Goal: Information Seeking & Learning: Learn about a topic

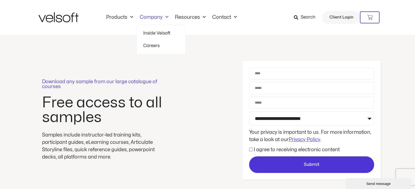
click at [74, 17] on img at bounding box center [58, 17] width 40 height 10
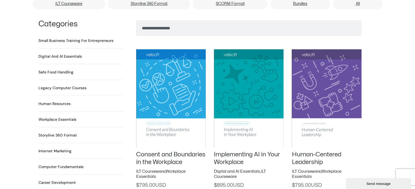
scroll to position [354, 0]
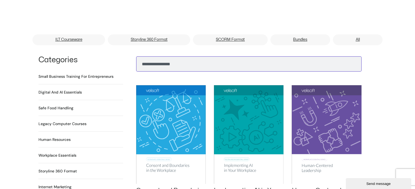
click at [160, 58] on input "Search" at bounding box center [248, 63] width 225 height 15
type input "**********"
click at [138, 56] on button "Search" at bounding box center [144, 62] width 13 height 13
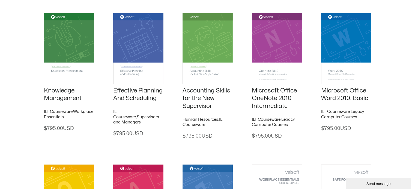
scroll to position [273, 0]
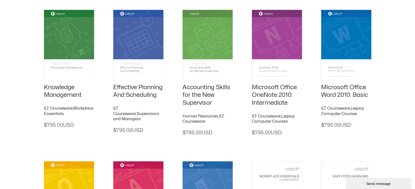
click at [70, 77] on img at bounding box center [69, 45] width 50 height 71
